Goal: Use online tool/utility: Utilize a website feature to perform a specific function

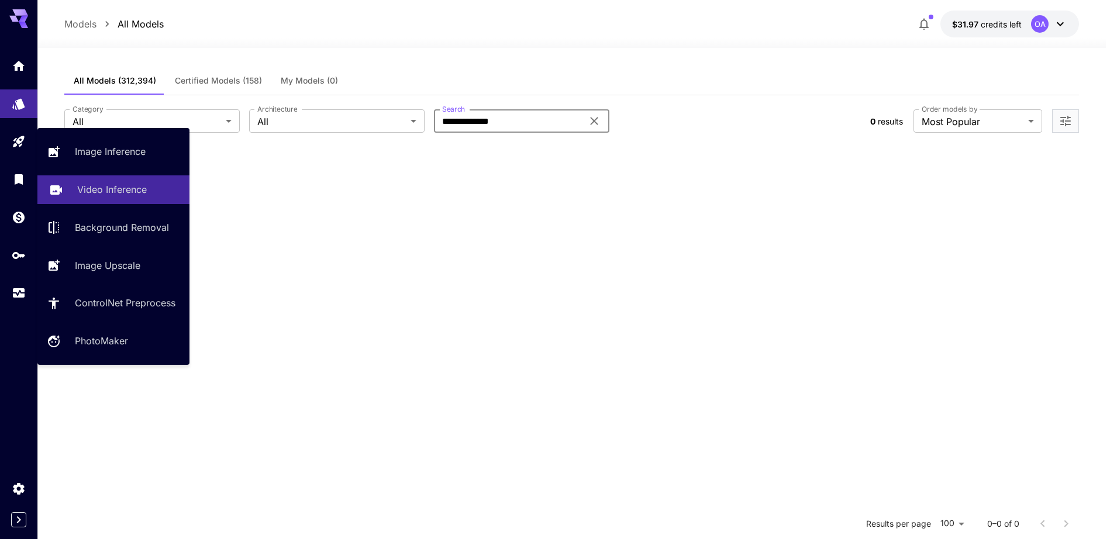
click at [124, 196] on p "Video Inference" at bounding box center [112, 189] width 70 height 14
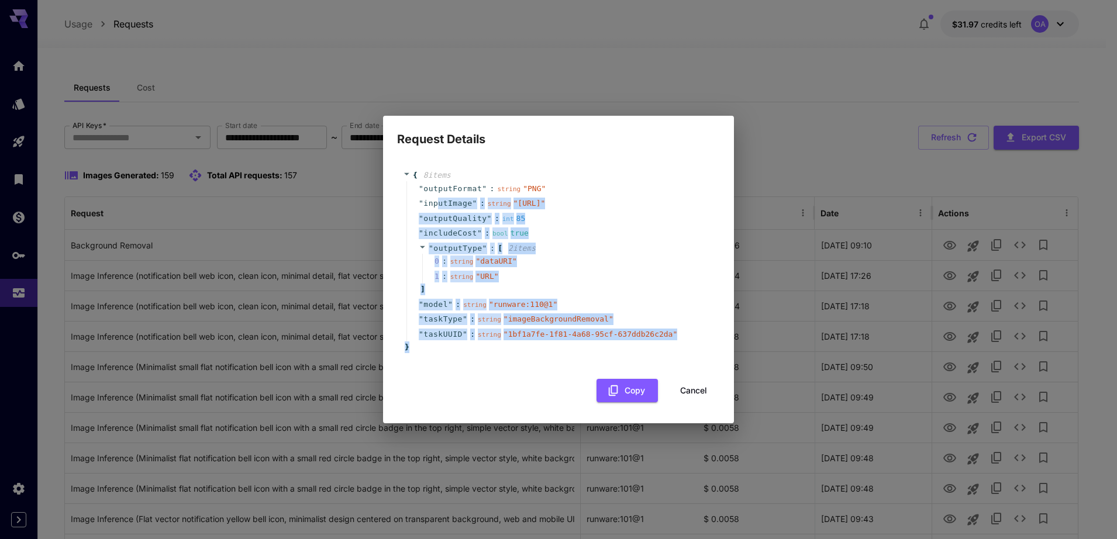
drag, startPoint x: 435, startPoint y: 206, endPoint x: 606, endPoint y: 356, distance: 227.4
click at [606, 353] on div "{ 8 item s " outputFormat " : string " PNG " " inputImage " : string " https://…" at bounding box center [558, 262] width 311 height 184
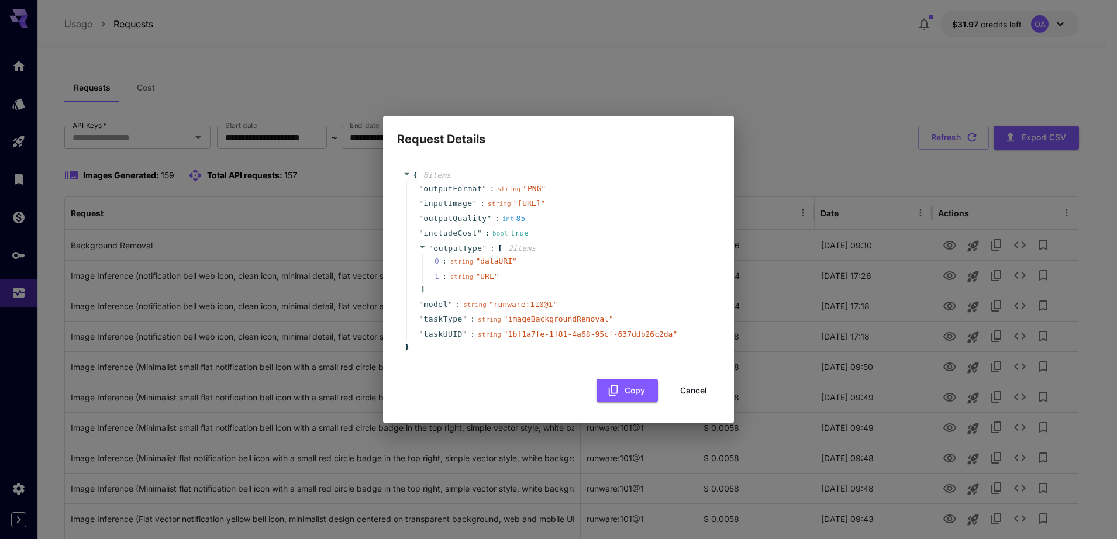
drag, startPoint x: 606, startPoint y: 356, endPoint x: 776, endPoint y: 118, distance: 293.0
click at [776, 118] on div "Request Details { 8 item s " outputFormat " : string " PNG " " inputImage " : s…" at bounding box center [558, 269] width 1117 height 539
click at [685, 401] on button "Cancel" at bounding box center [693, 391] width 53 height 24
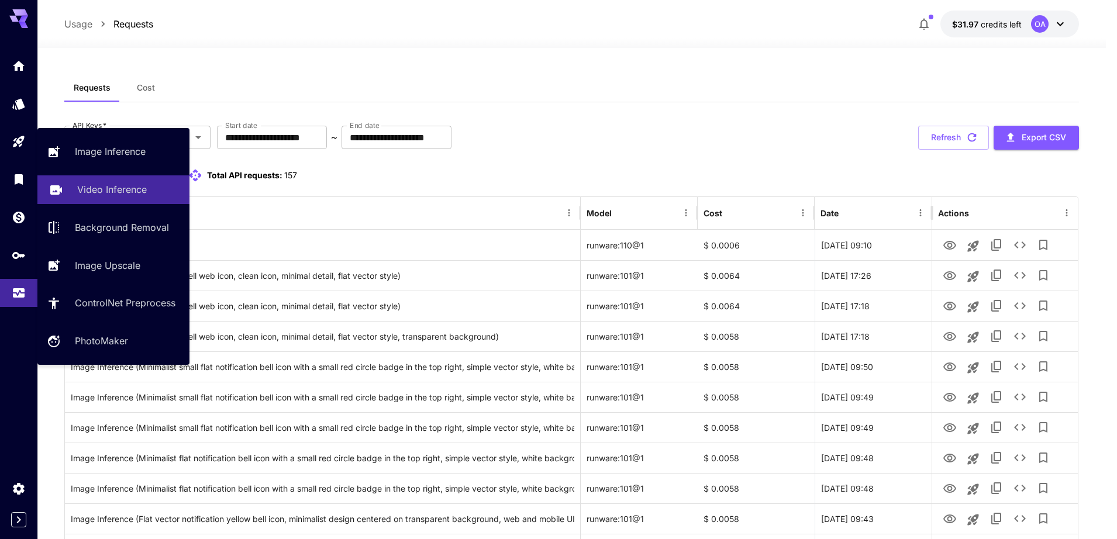
click at [94, 187] on p "Video Inference" at bounding box center [112, 189] width 70 height 14
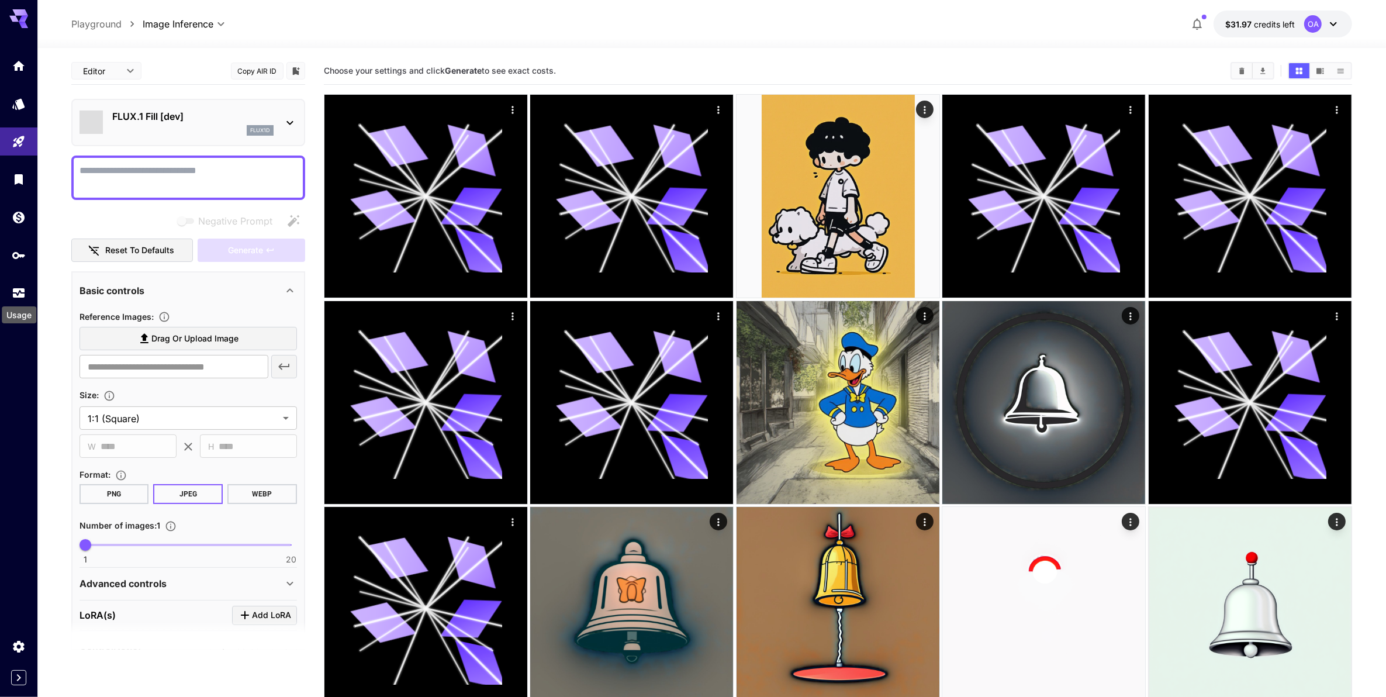
click at [18, 309] on div "Usage" at bounding box center [19, 314] width 34 height 17
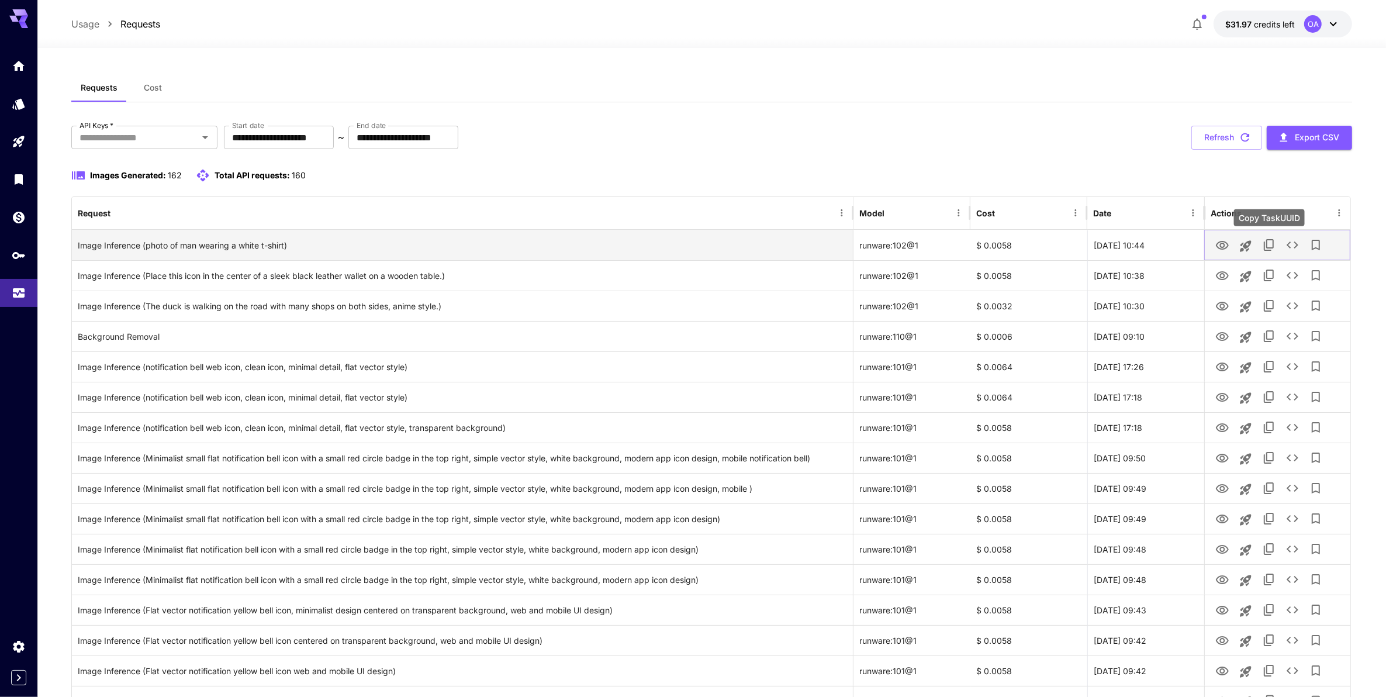
click at [1271, 251] on icon "Copy TaskUUID" at bounding box center [1269, 245] width 10 height 12
click at [1287, 249] on icon "See details" at bounding box center [1293, 245] width 14 height 14
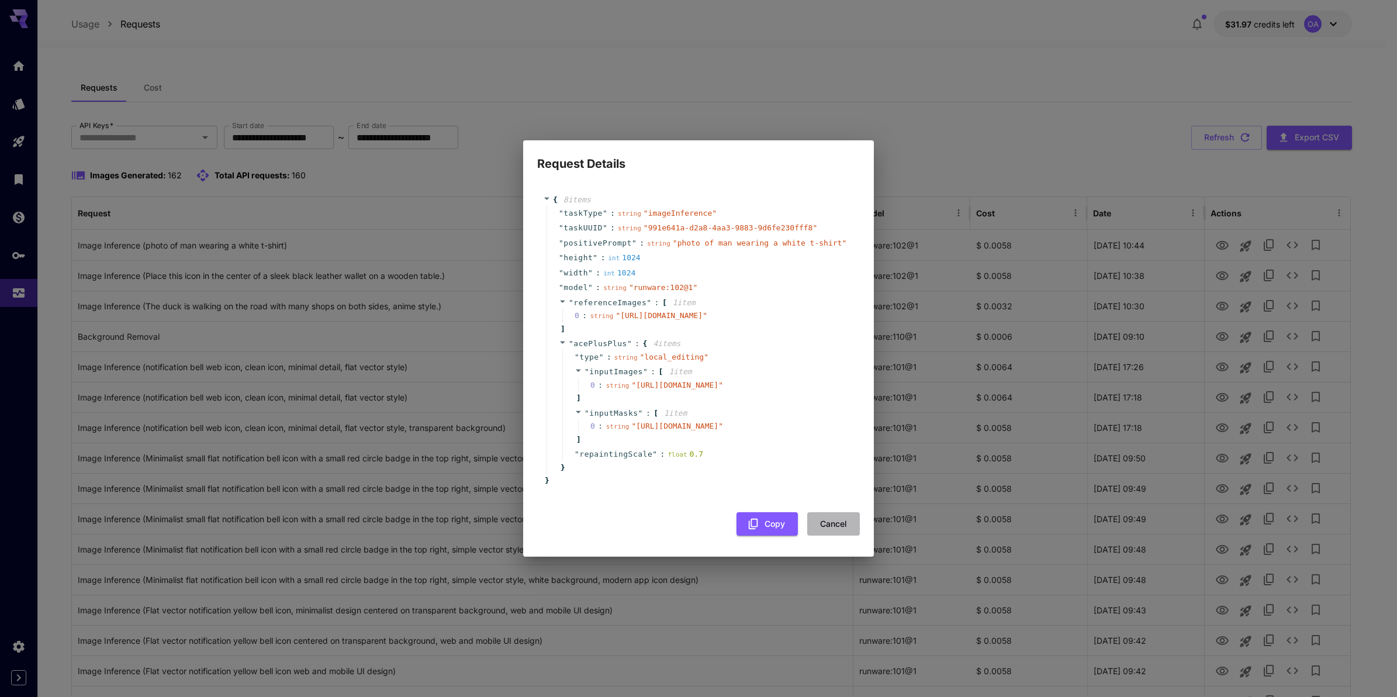
click at [817, 536] on button "Cancel" at bounding box center [833, 524] width 53 height 24
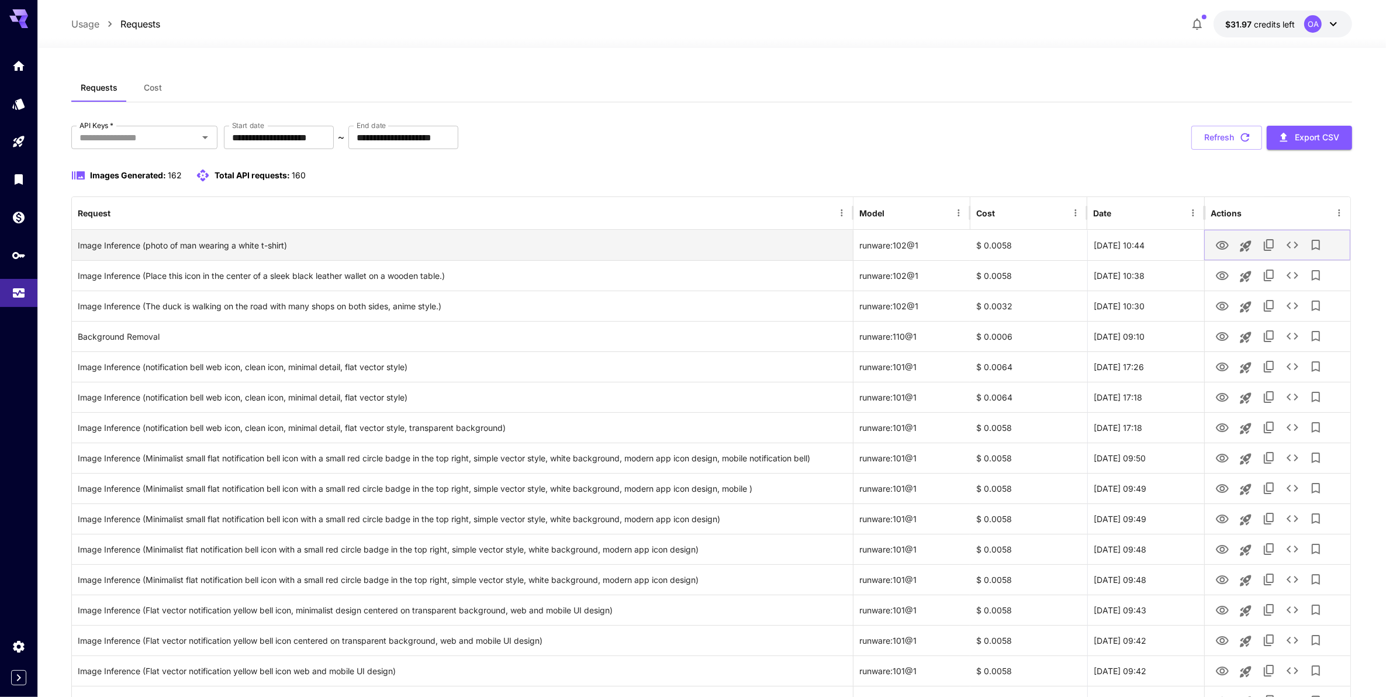
click at [1225, 244] on icon "View Image" at bounding box center [1223, 246] width 14 height 14
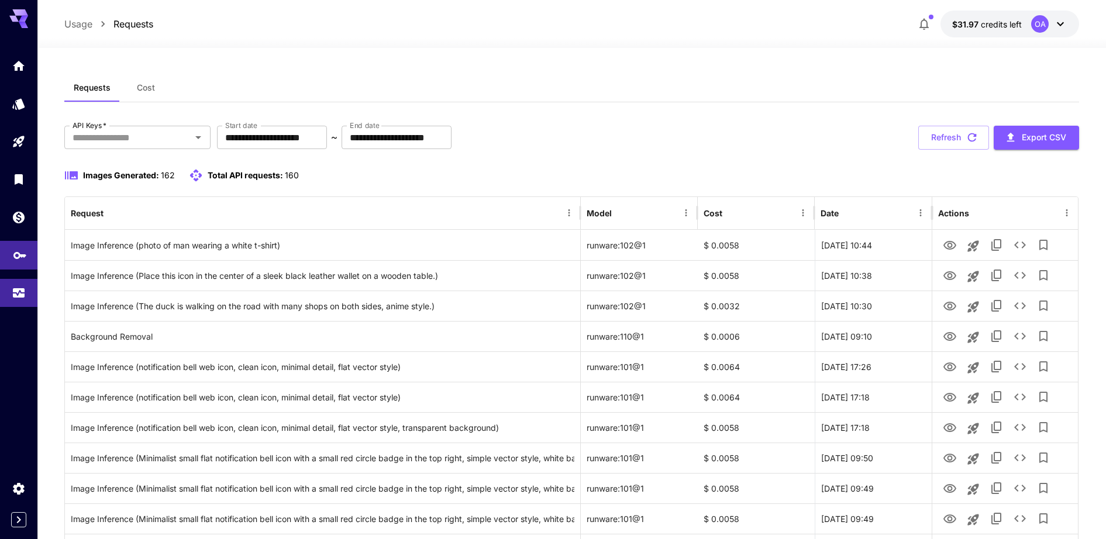
click at [25, 256] on icon "API Keys" at bounding box center [20, 252] width 14 height 14
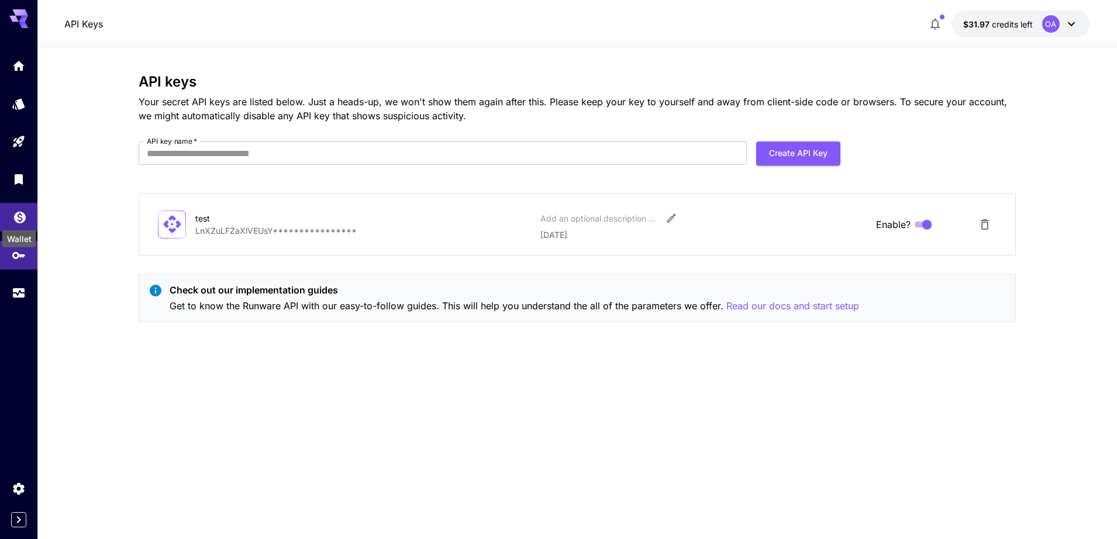
click at [23, 213] on icon "Wallet" at bounding box center [20, 215] width 12 height 12
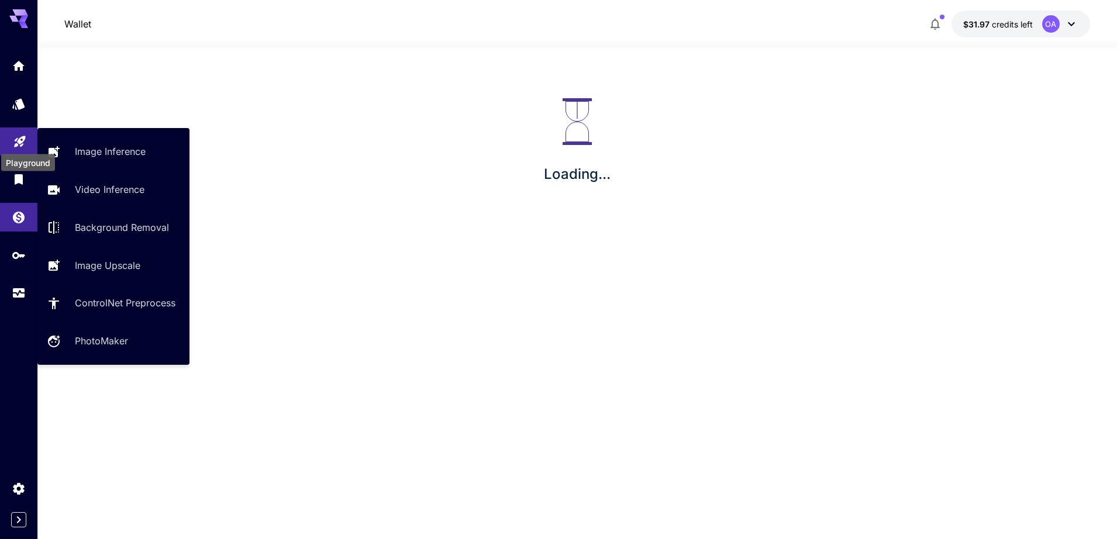
click at [26, 138] on icon "Playground" at bounding box center [20, 139] width 14 height 14
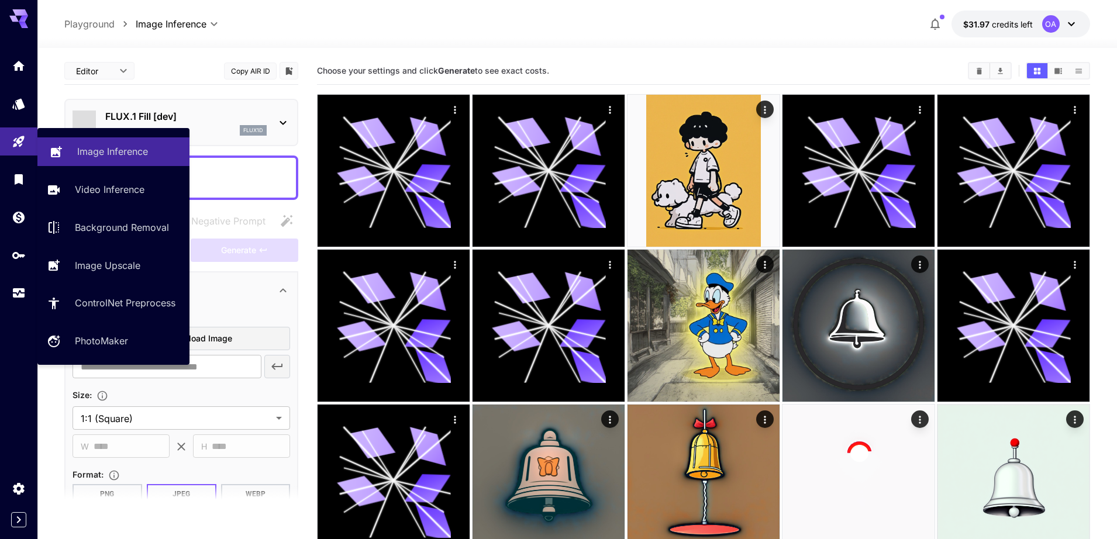
click at [84, 146] on p "Image Inference" at bounding box center [112, 151] width 71 height 14
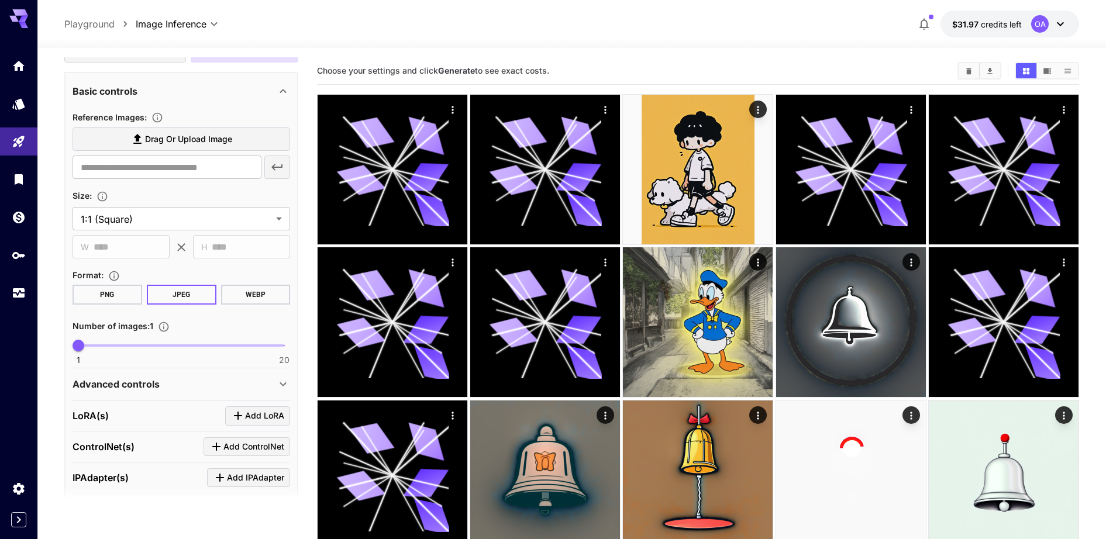
scroll to position [367, 0]
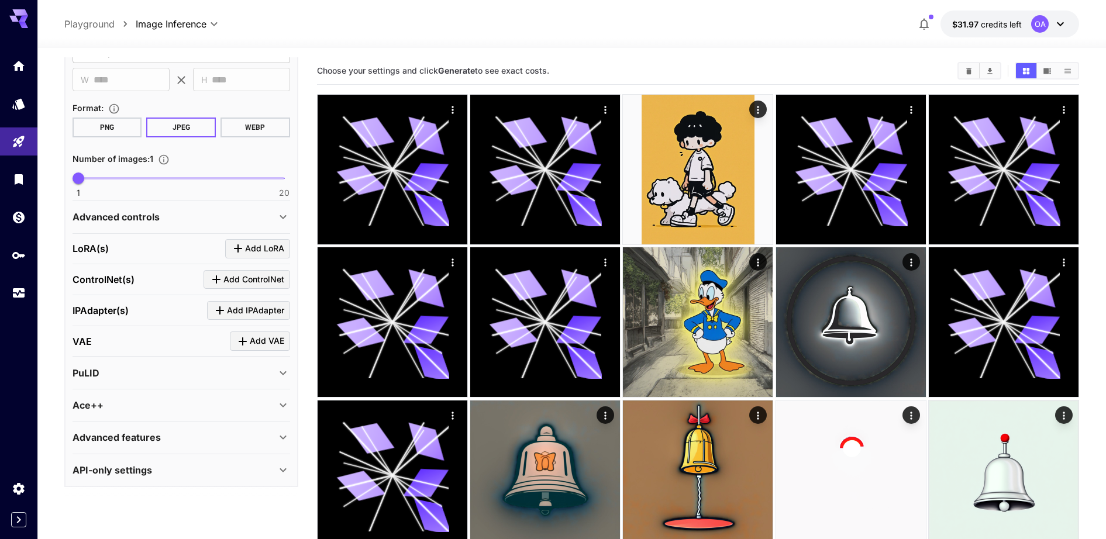
click at [105, 410] on div "Ace++" at bounding box center [174, 405] width 203 height 14
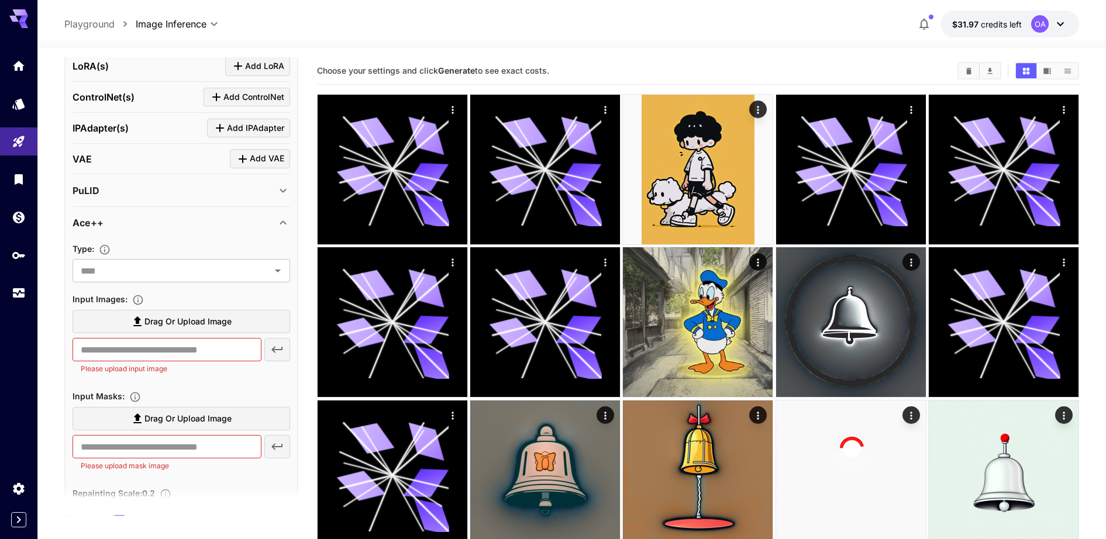
scroll to position [659, 0]
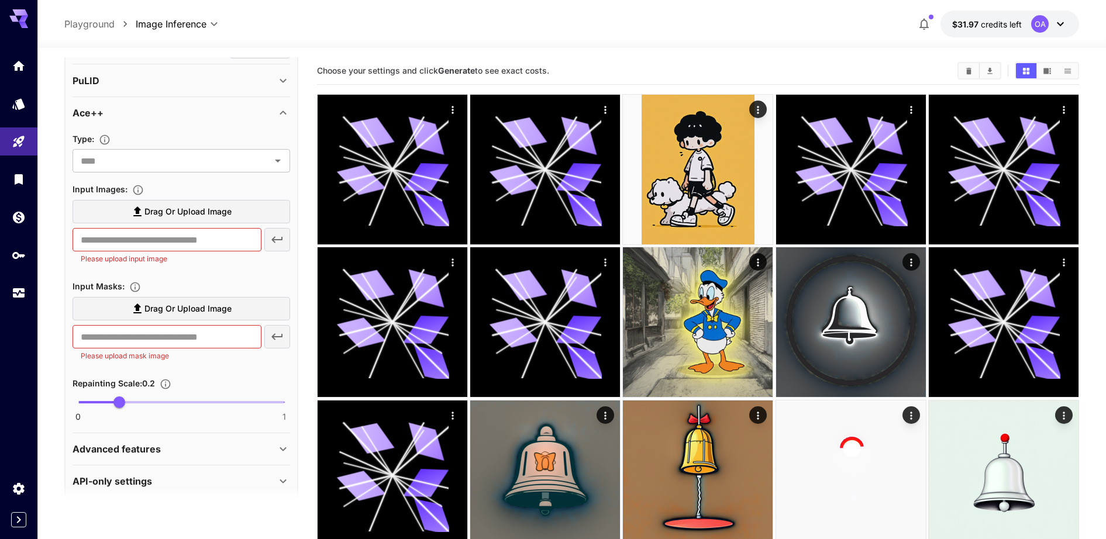
click at [738, 42] on div at bounding box center [571, 41] width 1068 height 14
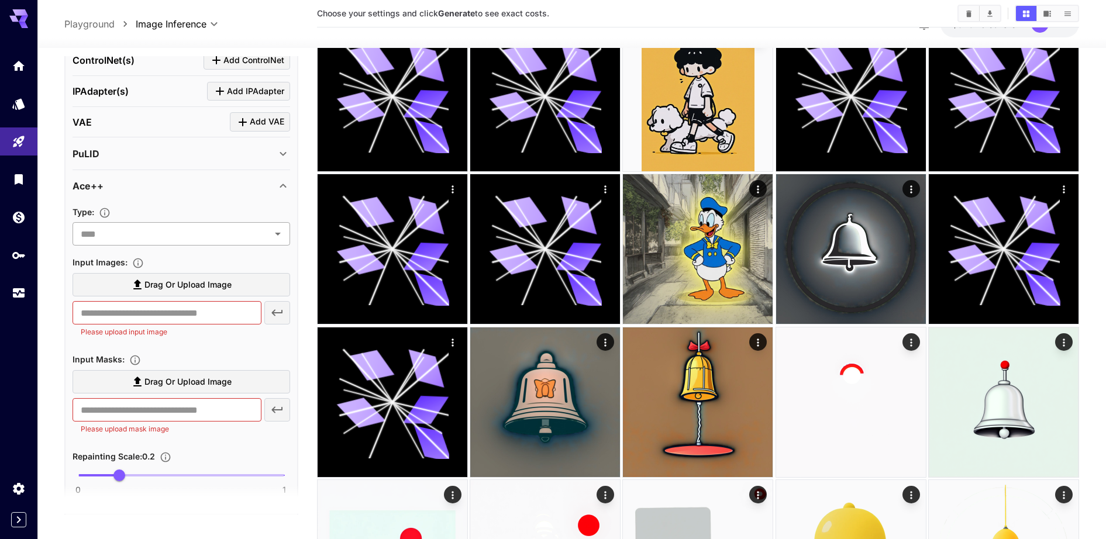
scroll to position [670, 0]
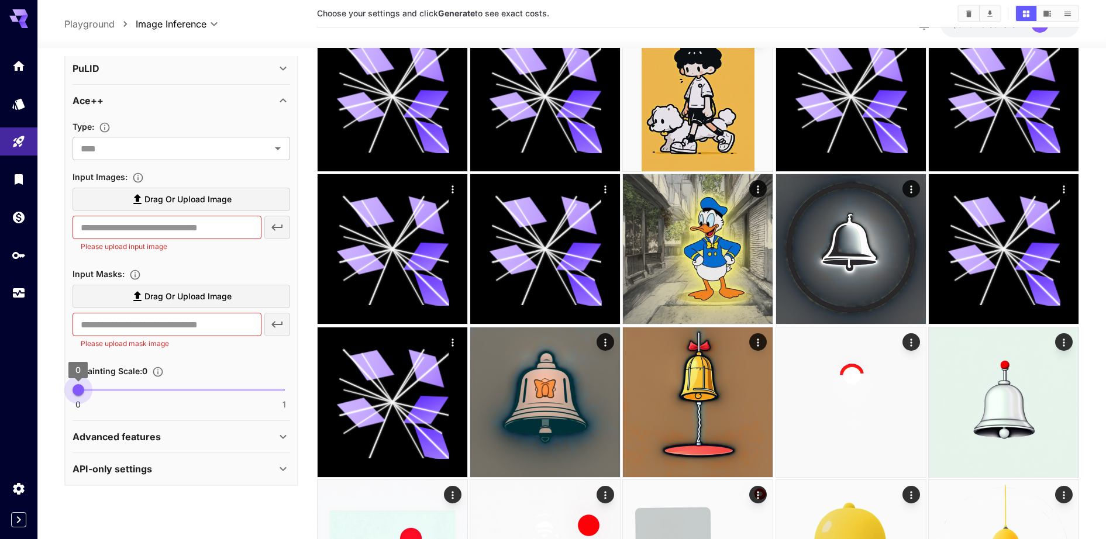
type input "*"
drag, startPoint x: 123, startPoint y: 388, endPoint x: 22, endPoint y: 384, distance: 101.3
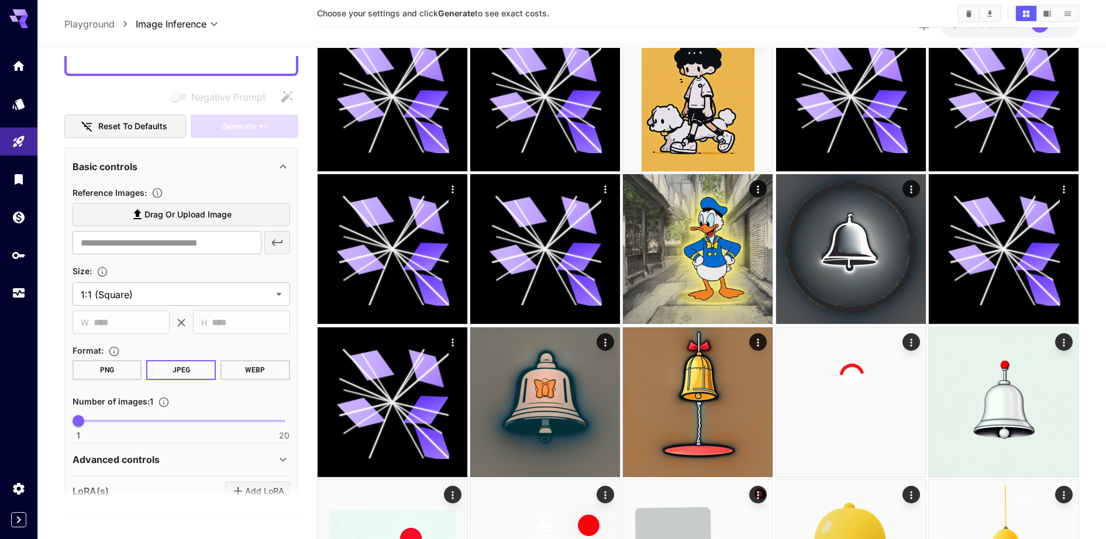
scroll to position [85, 0]
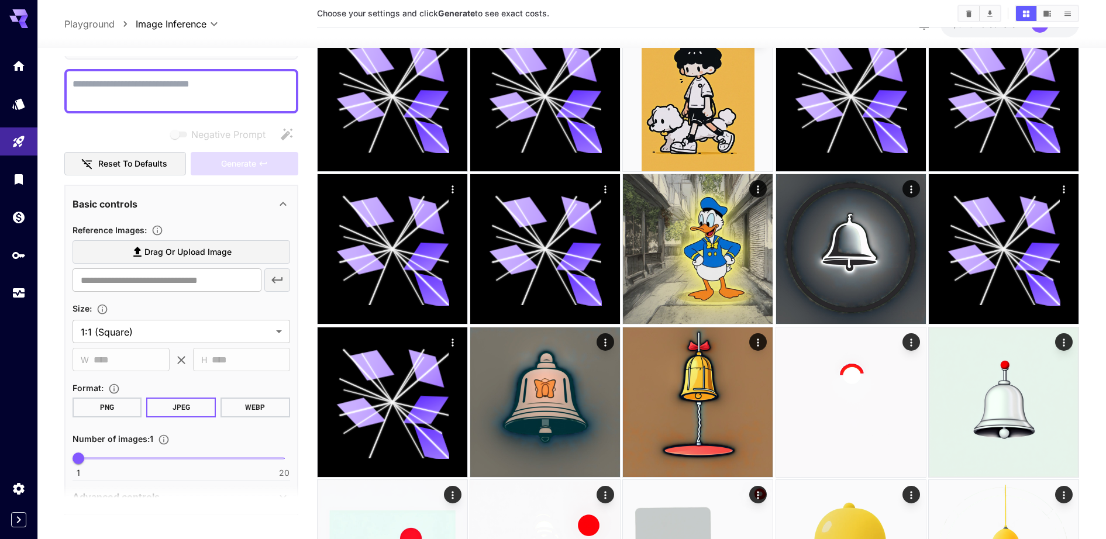
click at [187, 259] on label "Drag or upload image" at bounding box center [182, 252] width 218 height 24
click at [0, 0] on input "Drag or upload image" at bounding box center [0, 0] width 0 height 0
click at [161, 279] on input "text" at bounding box center [167, 279] width 189 height 23
paste input "**********"
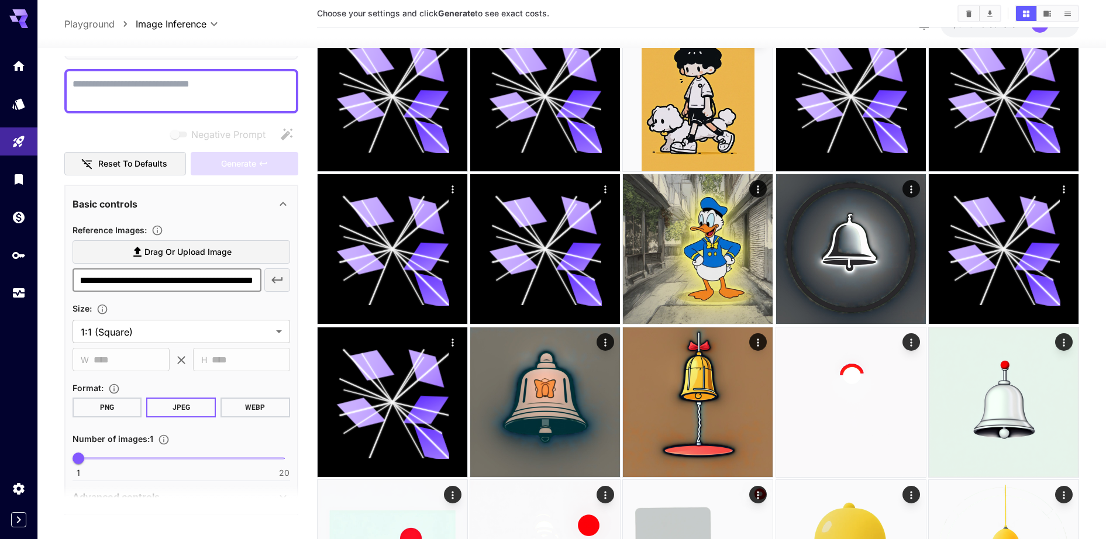
type input "**********"
click at [283, 285] on icon "button" at bounding box center [277, 280] width 14 height 14
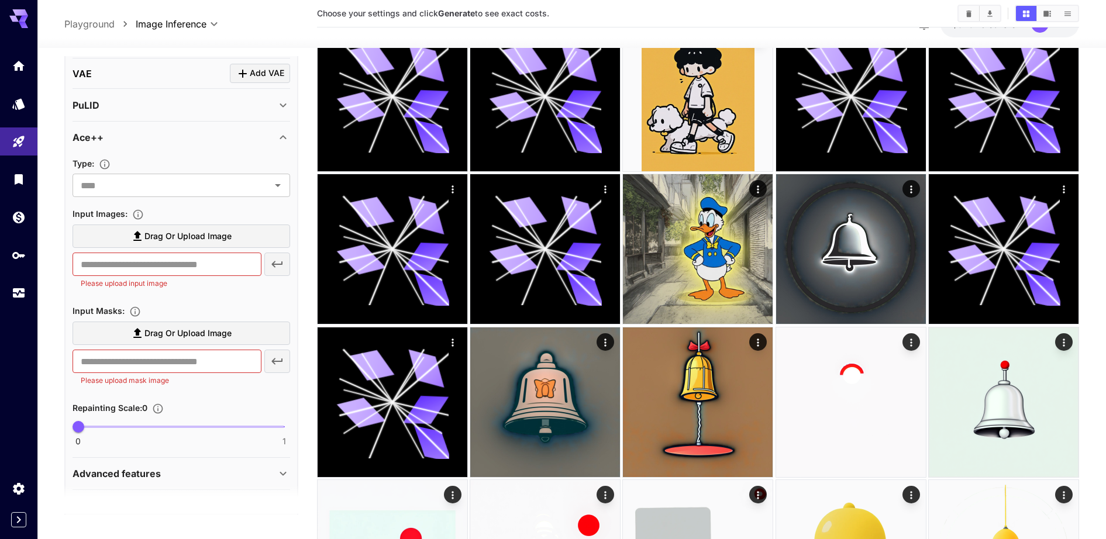
scroll to position [714, 0]
